Goal: Transaction & Acquisition: Purchase product/service

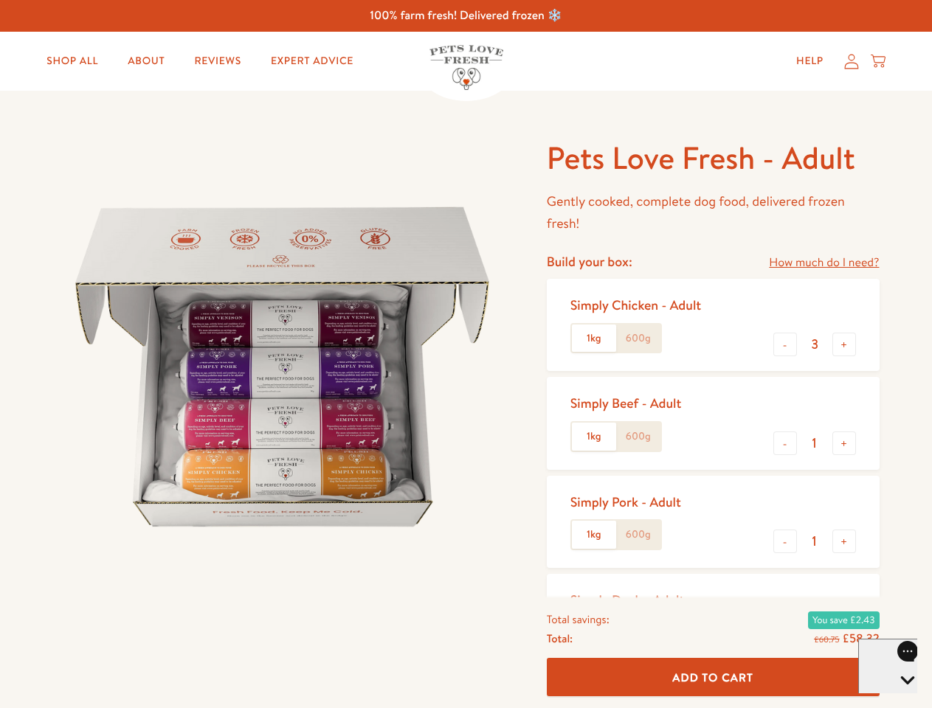
click at [466, 354] on img at bounding box center [282, 367] width 458 height 458
click at [823, 263] on link "How much do I need?" at bounding box center [824, 263] width 110 height 20
click at [0, 0] on div "Feeding guide Find out exactly how much food your dog needs Select a breed Affe…" at bounding box center [0, 0] width 0 height 0
click at [844, 345] on button "+" at bounding box center [844, 345] width 24 height 24
type input "4"
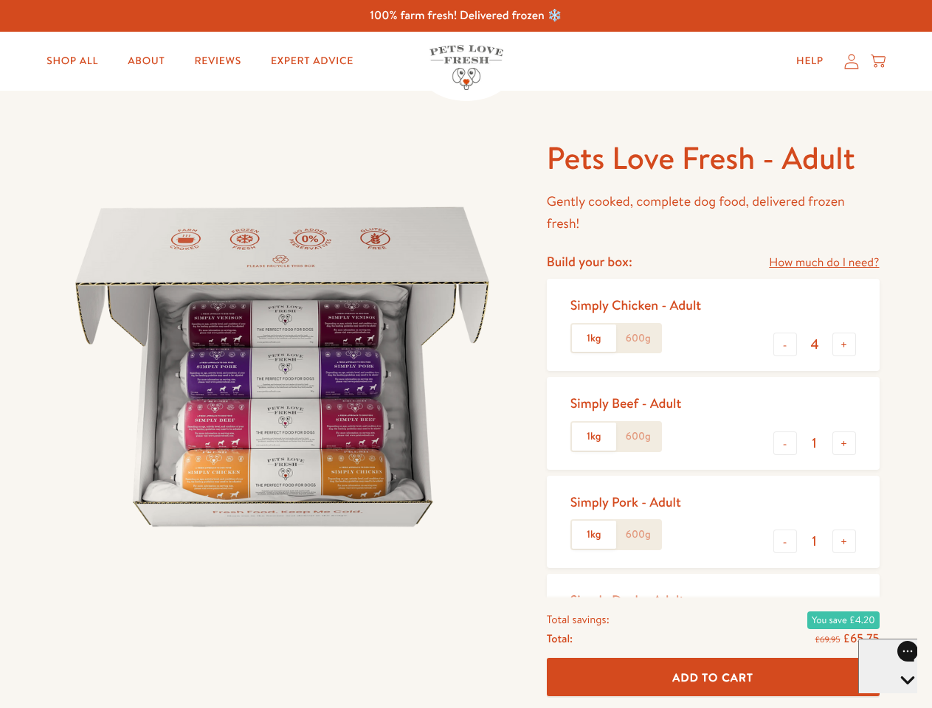
click at [785, 443] on button "-" at bounding box center [785, 444] width 24 height 24
click at [844, 443] on button "+" at bounding box center [844, 444] width 24 height 24
type input "1"
click at [785, 542] on button "-" at bounding box center [785, 542] width 24 height 24
click at [844, 542] on button "+" at bounding box center [844, 542] width 24 height 24
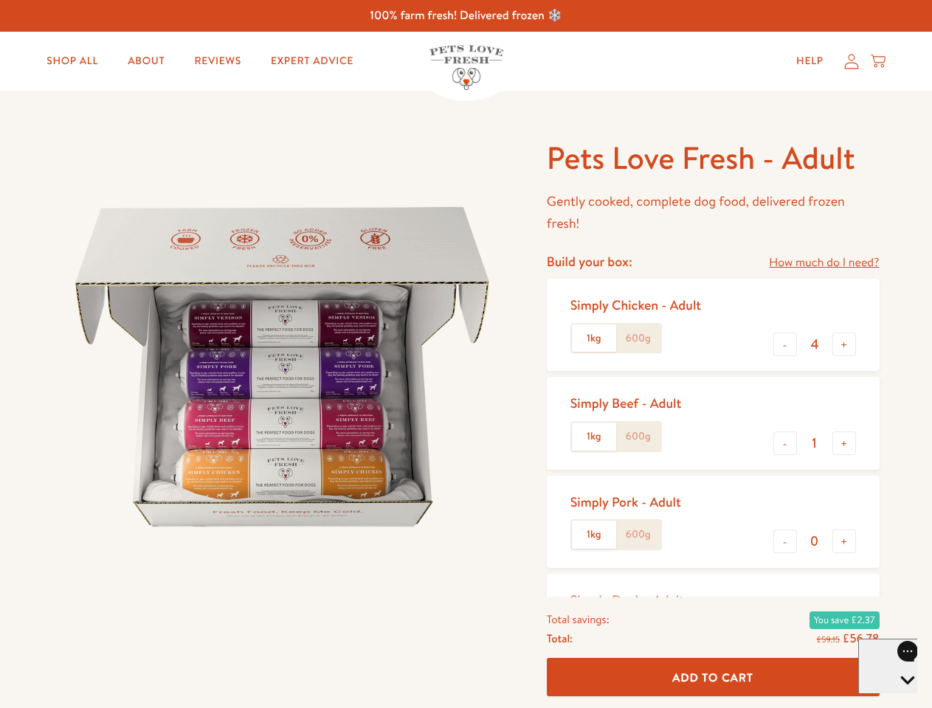
type input "1"
click at [713, 677] on span "Add To Cart" at bounding box center [712, 676] width 81 height 15
click at [900, 699] on icon "Open gorgias live chat" at bounding box center [907, 706] width 14 height 14
